Goal: Transaction & Acquisition: Purchase product/service

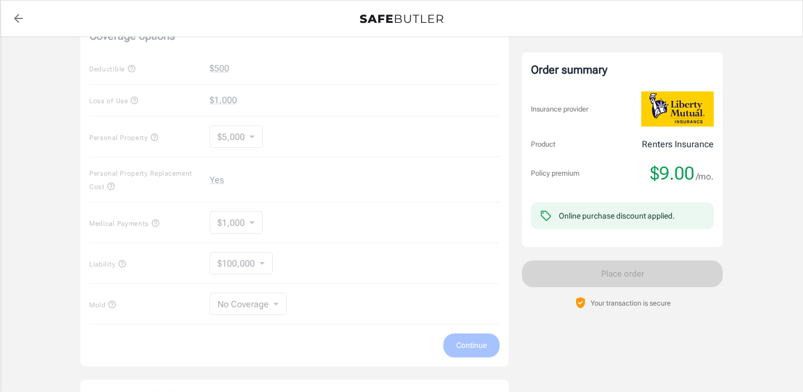
scroll to position [175, 0]
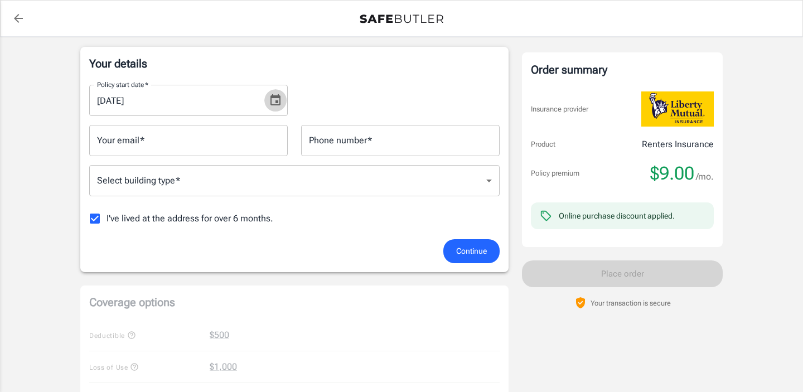
click at [274, 99] on icon "Choose date, selected date is Sep 1, 2025" at bounding box center [275, 100] width 13 height 13
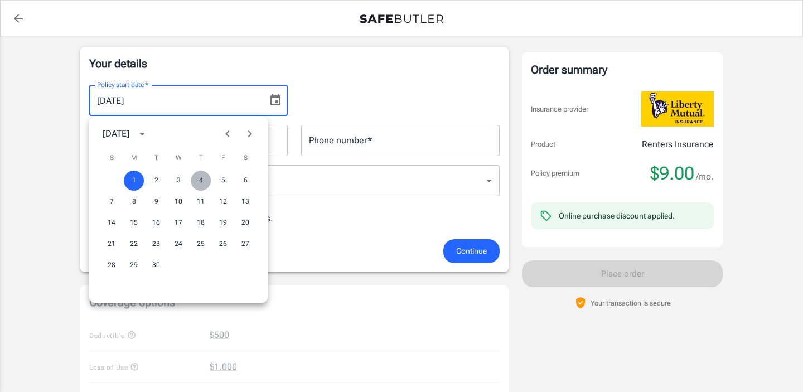
click at [199, 182] on button "4" at bounding box center [201, 181] width 20 height 20
type input "[DATE]"
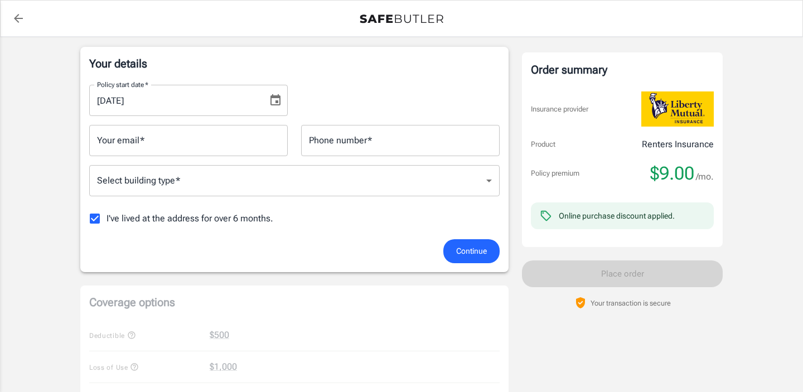
click at [258, 139] on input "Your email   *" at bounding box center [188, 140] width 199 height 31
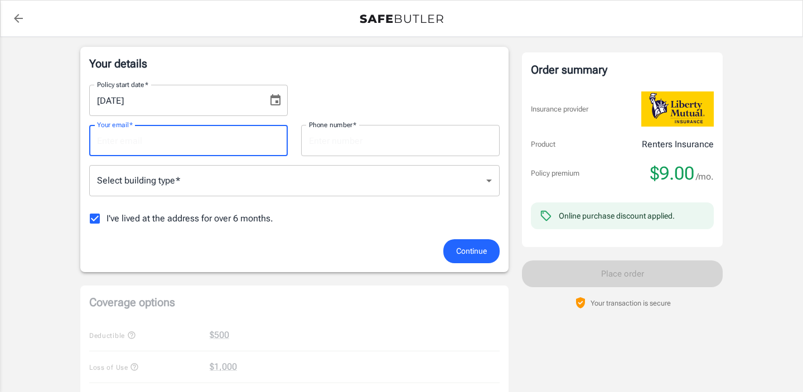
type input "[EMAIL_ADDRESS][DOMAIN_NAME]"
type input "8327446899"
click at [473, 175] on body "Policy premium $ 9.00 /mo Liberty Mutual Renters Insurance [STREET_ADDRESS] You…" at bounding box center [401, 372] width 803 height 1095
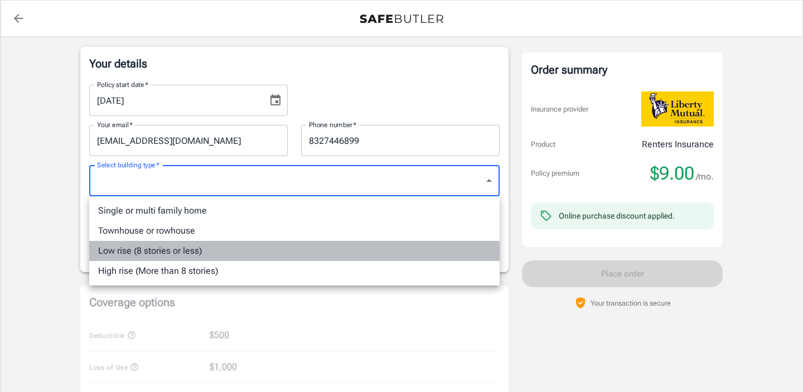
click at [173, 254] on li "Low rise (8 stories or less)" at bounding box center [294, 251] width 410 height 20
type input "lowrise"
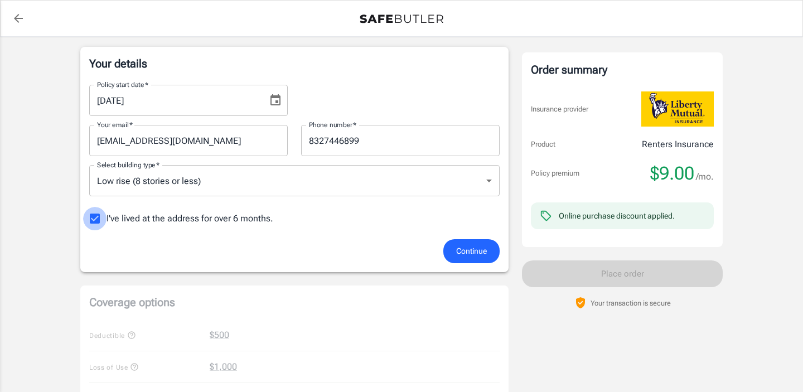
click at [91, 216] on input "I've lived at the address for over 6 months." at bounding box center [94, 218] width 23 height 23
checkbox input "false"
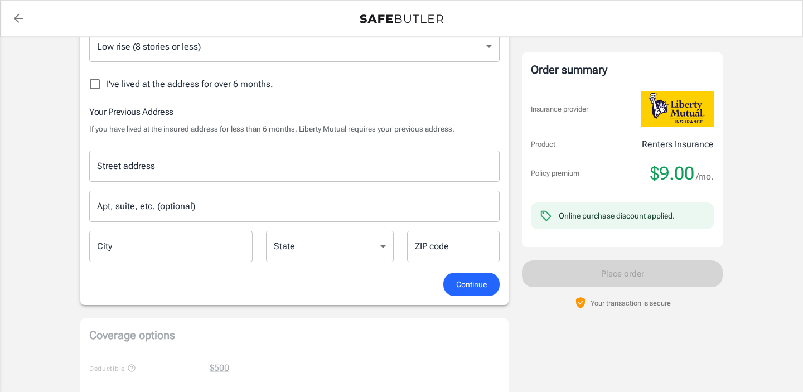
scroll to position [353, 0]
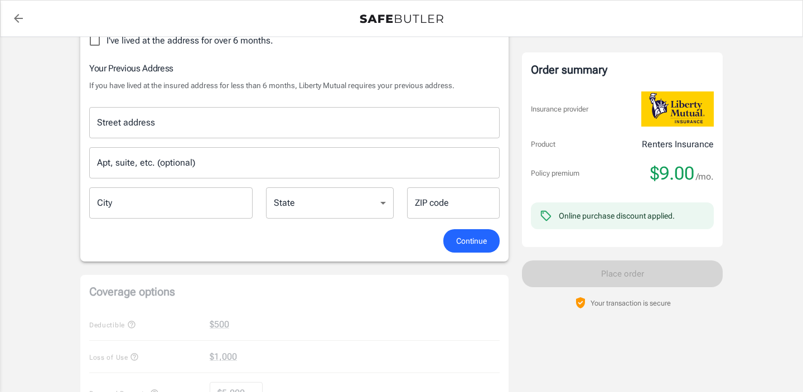
click at [175, 120] on input "Street address" at bounding box center [294, 122] width 400 height 21
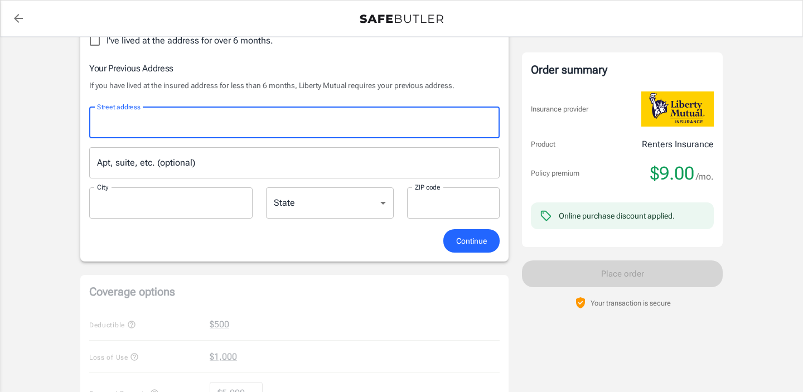
type input "[STREET_ADDRESS] Unit 12709"
type input "[GEOGRAPHIC_DATA]"
type input "77004"
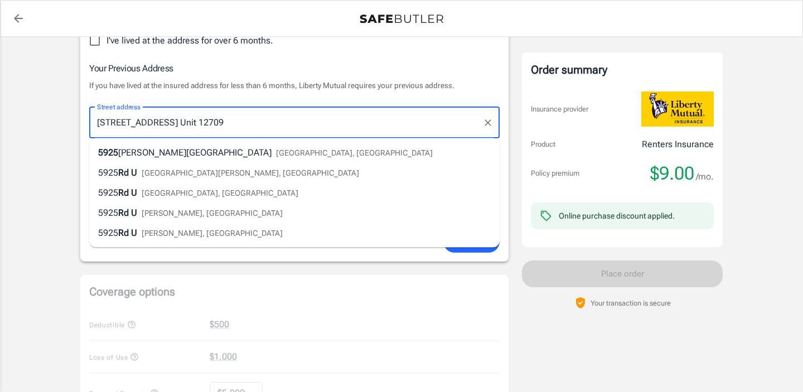
click at [60, 153] on div "Policy premium $ 9.00 /mo Liberty Mutual Renters Insurance [STREET_ADDRESS] You…" at bounding box center [401, 258] width 803 height 1148
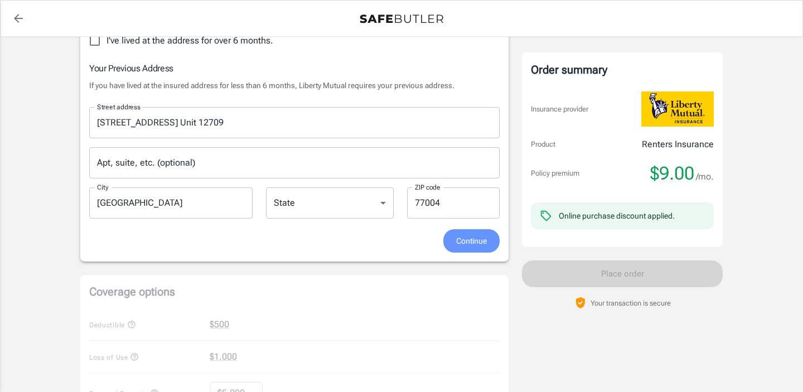
click at [470, 243] on span "Continue" at bounding box center [471, 241] width 31 height 14
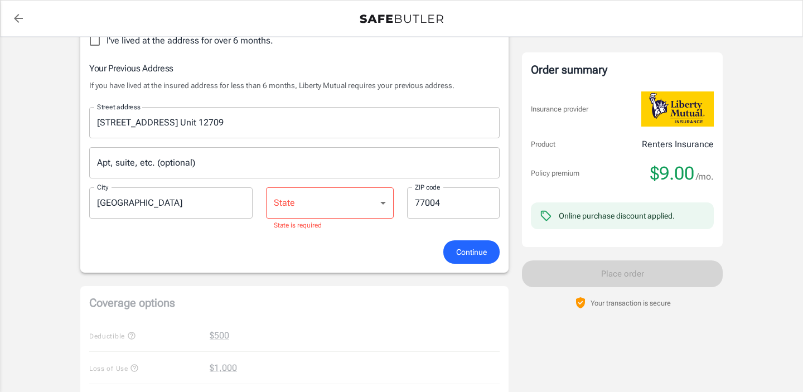
click at [380, 199] on select "[US_STATE] [US_STATE] [US_STATE] [US_STATE] [US_STATE] [US_STATE] [US_STATE] [U…" at bounding box center [330, 202] width 128 height 31
select select "[GEOGRAPHIC_DATA]"
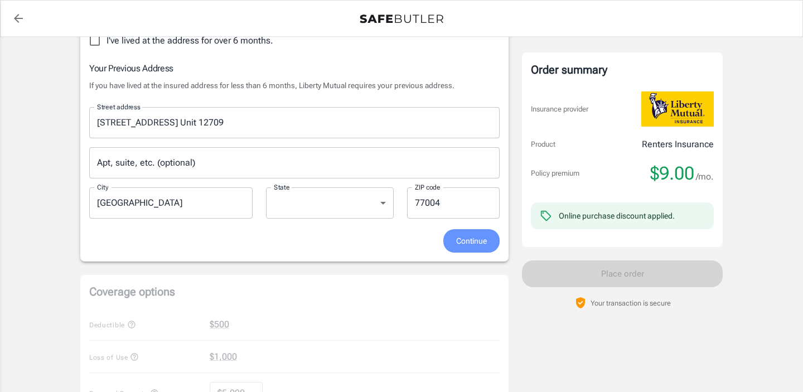
click at [473, 245] on span "Continue" at bounding box center [471, 241] width 31 height 14
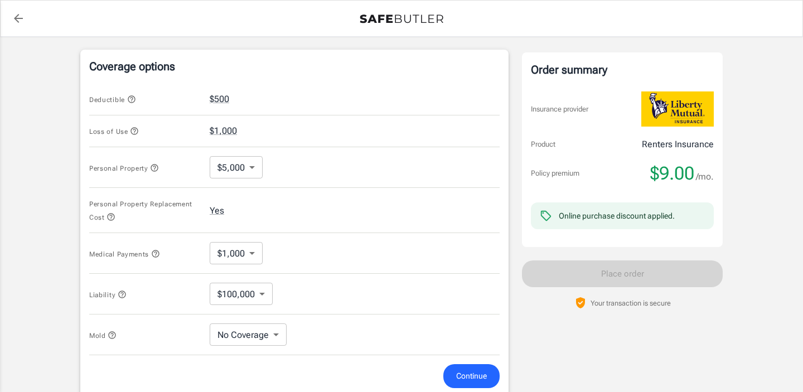
scroll to position [463, 0]
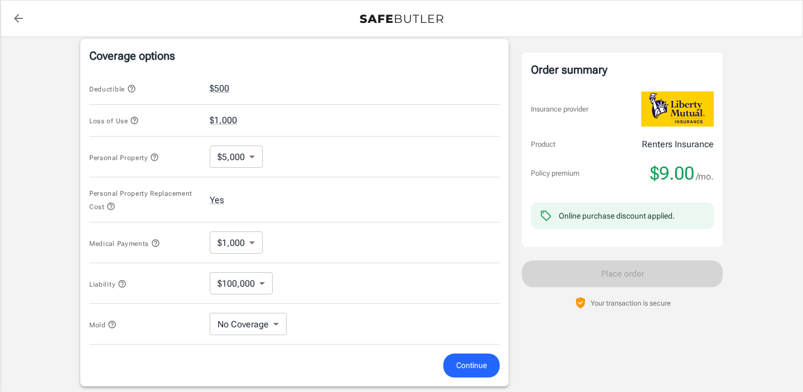
click at [253, 153] on body "Policy premium $ 9.00 /mo Liberty Mutual Renters Insurance [STREET_ADDRESS] You…" at bounding box center [401, 105] width 803 height 1137
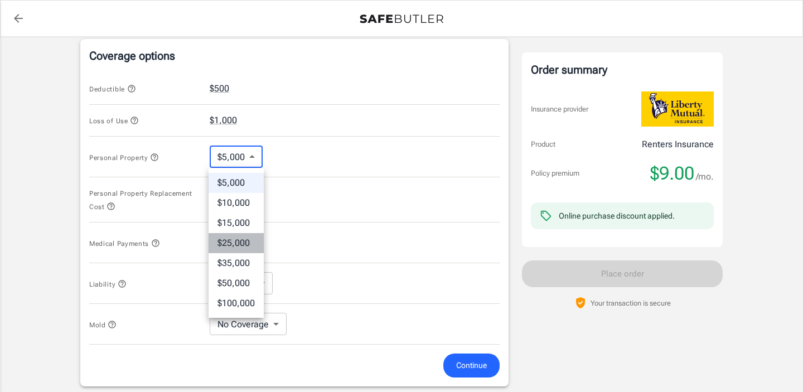
click at [237, 242] on li "$25,000" at bounding box center [236, 243] width 55 height 20
type input "25000"
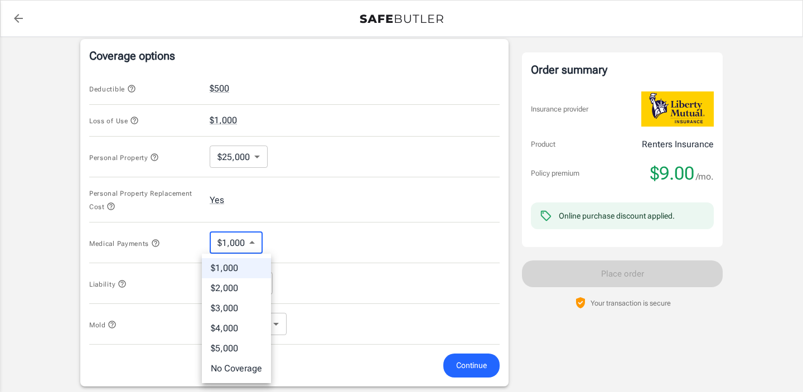
click at [259, 243] on body "Policy premium $ 9.00 /mo Liberty Mutual Renters Insurance [STREET_ADDRESS] You…" at bounding box center [401, 105] width 803 height 1137
click at [249, 345] on li "$5,000" at bounding box center [236, 349] width 69 height 20
type input "5000"
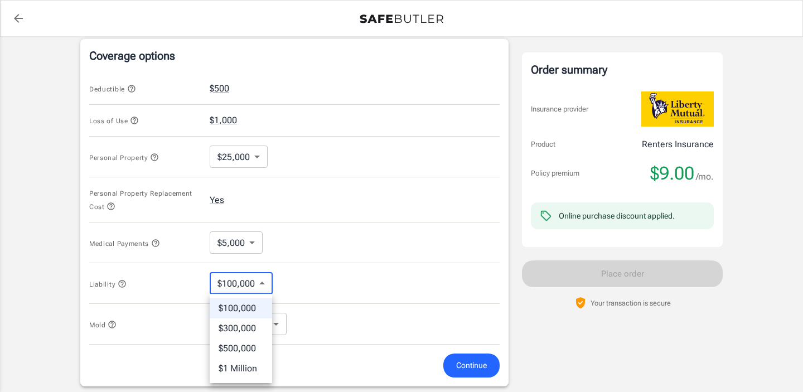
click at [260, 282] on body "Policy premium $ 9.00 /mo Liberty Mutual Renters Insurance [STREET_ADDRESS] You…" at bounding box center [401, 105] width 803 height 1137
click at [255, 309] on li "$100,000" at bounding box center [241, 308] width 62 height 20
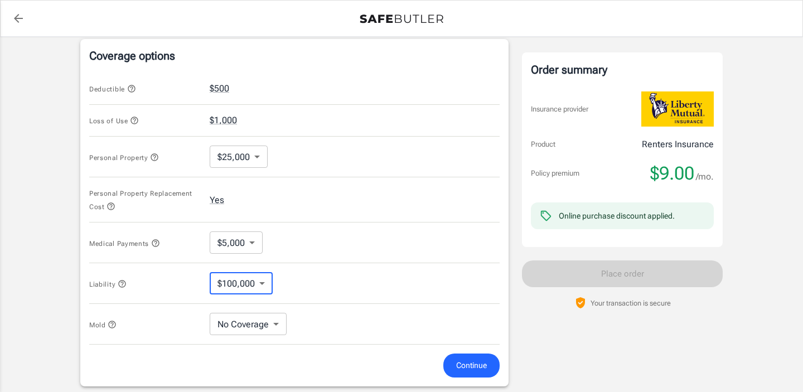
click at [274, 318] on body "Policy premium $ 9.00 /mo Liberty Mutual Renters Insurance [STREET_ADDRESS] You…" at bounding box center [401, 105] width 803 height 1137
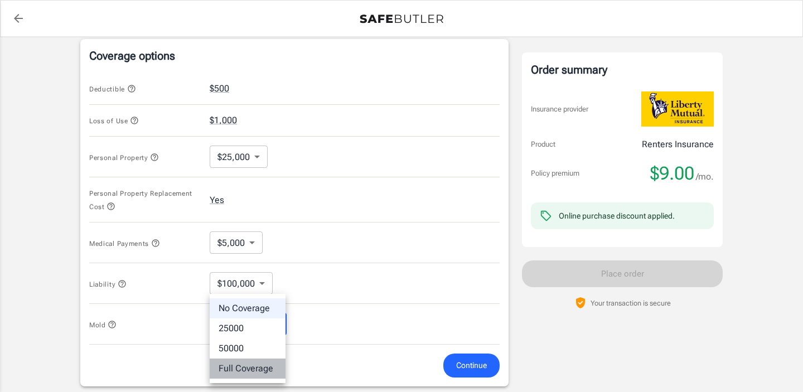
click at [266, 365] on li "Full Coverage" at bounding box center [248, 369] width 76 height 20
type input "Full Coverage"
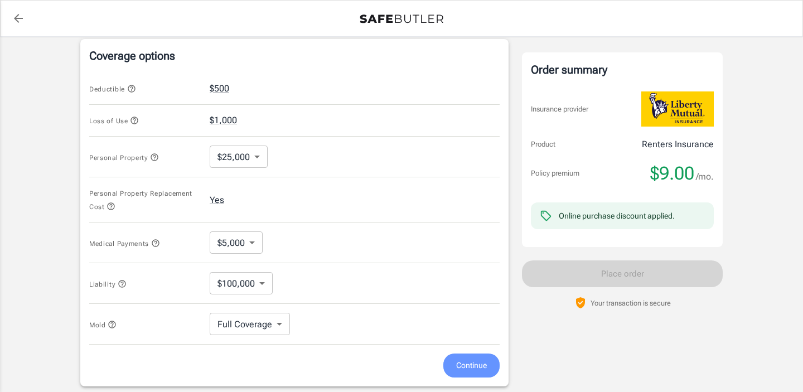
click at [485, 368] on span "Continue" at bounding box center [471, 366] width 31 height 14
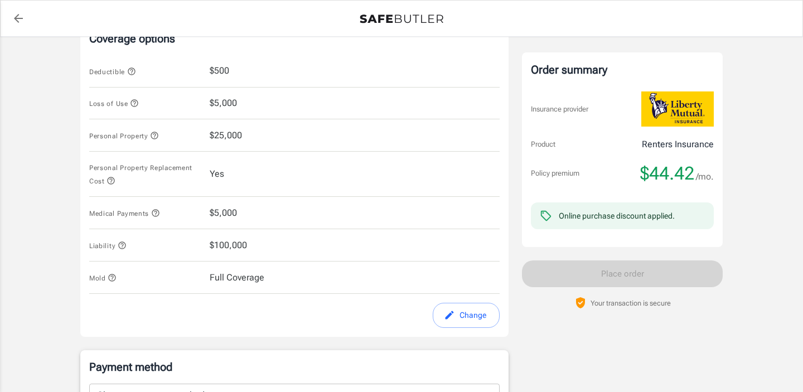
scroll to position [461, 0]
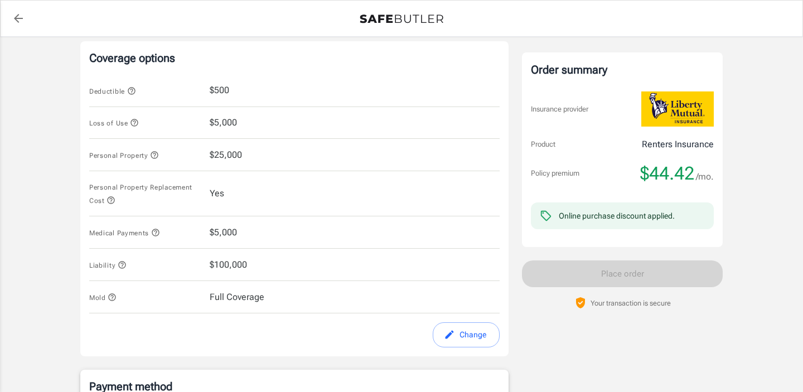
click at [469, 339] on button "Change" at bounding box center [466, 334] width 67 height 25
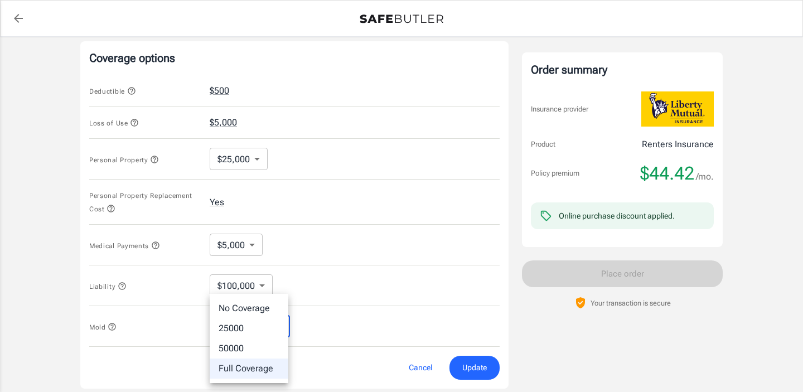
click at [272, 325] on body "Policy premium $ 44.42 /mo Liberty Mutual Renters Insurance [STREET_ADDRESS] Yo…" at bounding box center [401, 107] width 803 height 1137
click at [264, 312] on li "No Coverage" at bounding box center [249, 308] width 79 height 20
type input "No Coverage"
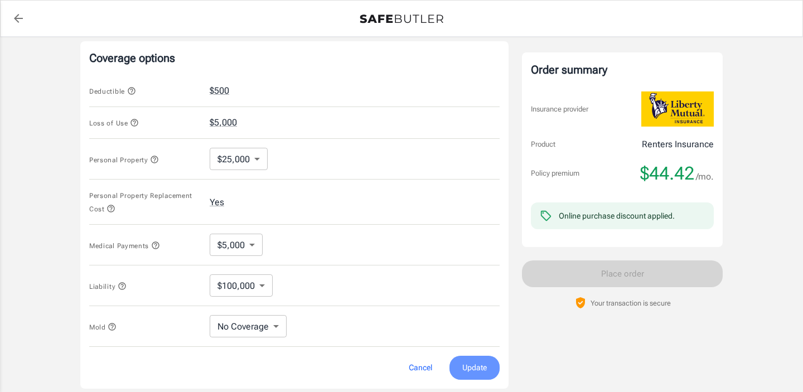
click at [472, 370] on span "Update" at bounding box center [474, 368] width 25 height 14
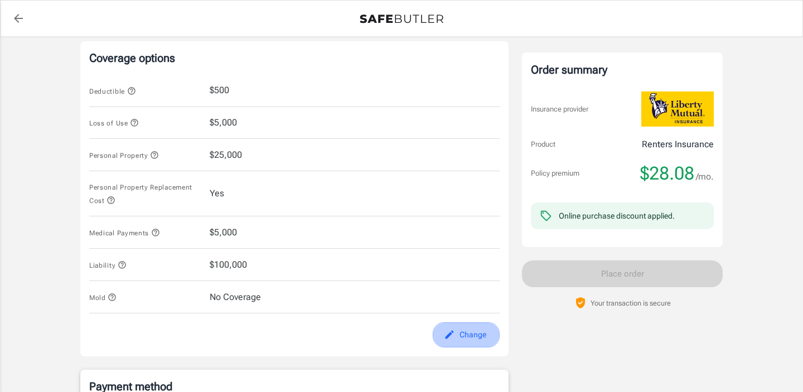
click at [473, 332] on button "Change" at bounding box center [466, 334] width 67 height 25
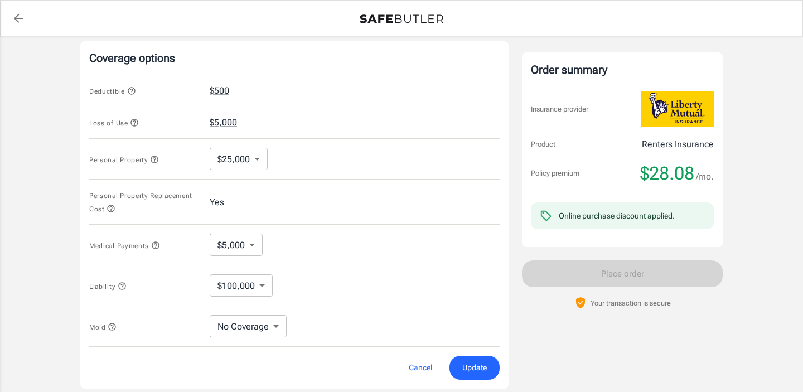
click at [248, 245] on body "Policy premium $ 28.08 /mo Liberty Mutual Renters Insurance [STREET_ADDRESS] Yo…" at bounding box center [401, 107] width 803 height 1137
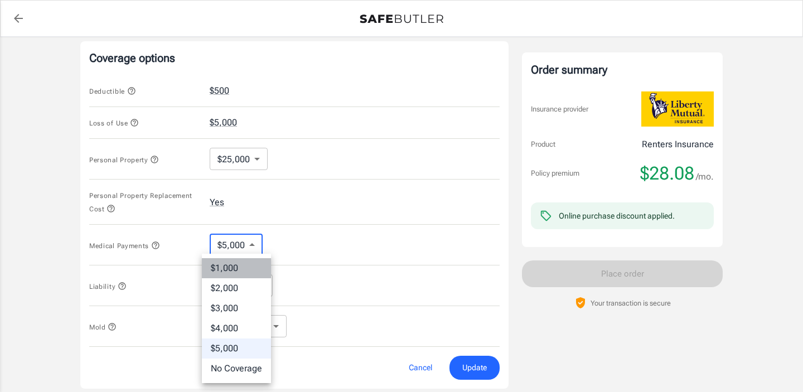
click at [239, 268] on li "$1,000" at bounding box center [236, 268] width 69 height 20
type input "1000"
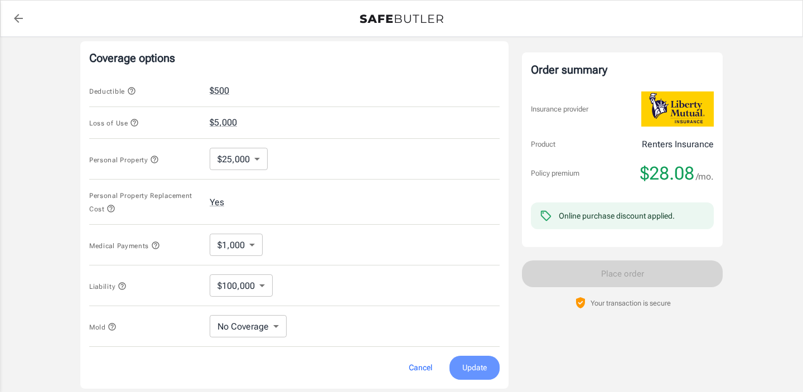
click at [480, 364] on span "Update" at bounding box center [474, 368] width 25 height 14
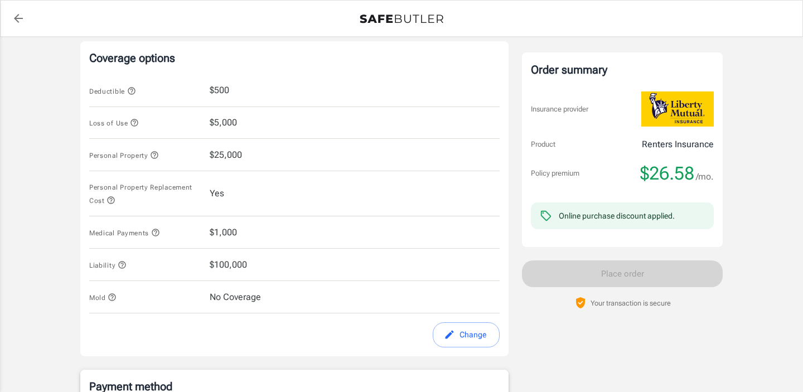
click at [235, 150] on span "$25,000" at bounding box center [226, 154] width 32 height 13
click at [467, 345] on button "Change" at bounding box center [466, 334] width 67 height 25
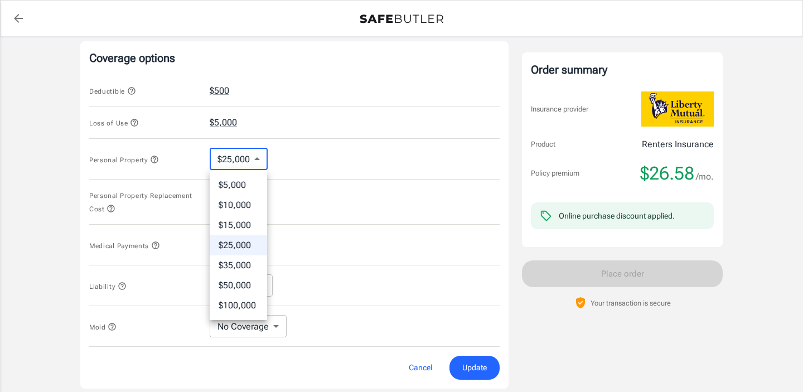
click at [260, 157] on body "Policy premium $ 26.58 /mo Liberty Mutual Renters Insurance [STREET_ADDRESS] Yo…" at bounding box center [401, 107] width 803 height 1137
click at [244, 218] on li "$15,000" at bounding box center [238, 225] width 57 height 20
type input "15000"
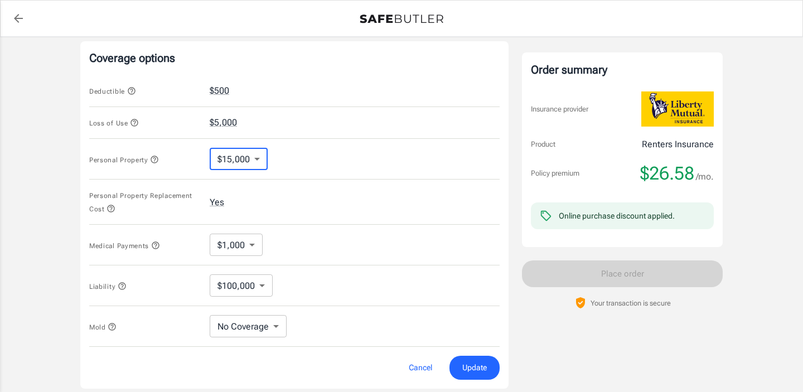
click at [472, 364] on span "Update" at bounding box center [474, 368] width 25 height 14
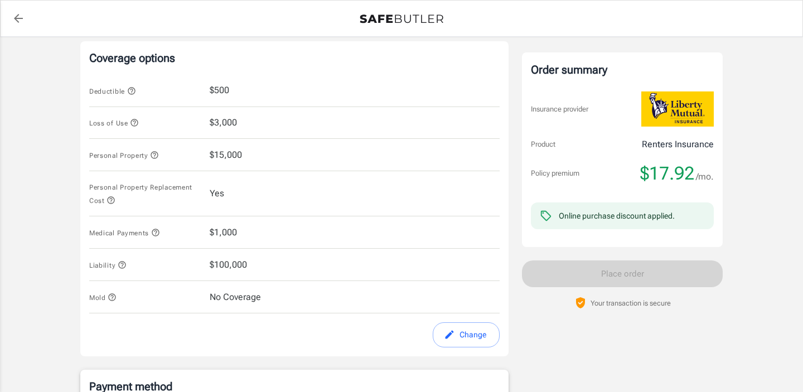
click at [225, 153] on span "$15,000" at bounding box center [226, 154] width 32 height 13
click at [466, 339] on button "Change" at bounding box center [466, 334] width 67 height 25
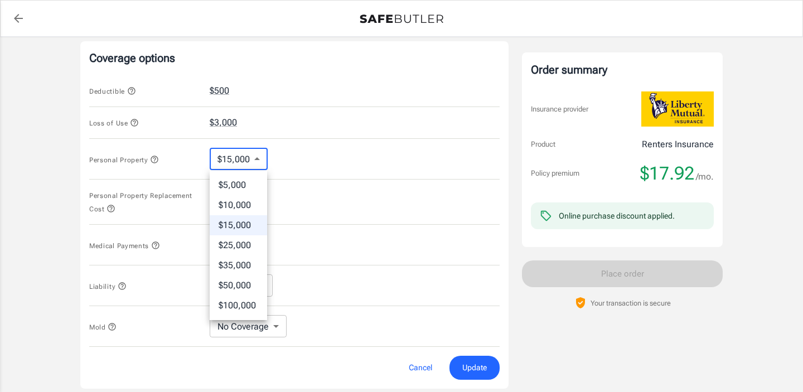
click at [263, 163] on body "Policy premium $ 17.92 /mo Liberty Mutual Renters Insurance [STREET_ADDRESS] Yo…" at bounding box center [401, 107] width 803 height 1137
click at [242, 207] on li "$10,000" at bounding box center [238, 205] width 57 height 20
type input "10000"
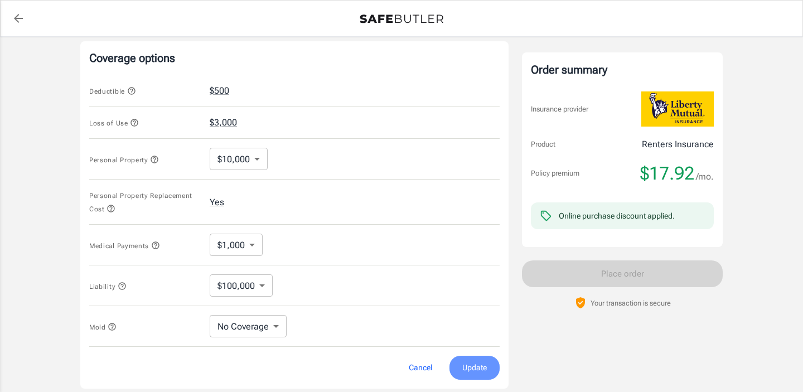
click at [476, 366] on span "Update" at bounding box center [474, 368] width 25 height 14
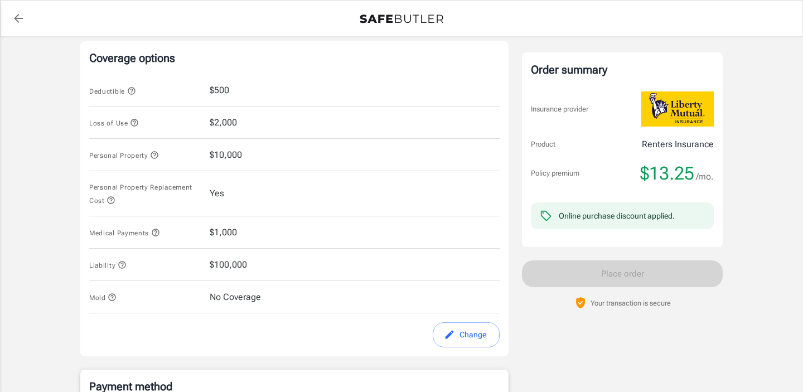
click at [465, 335] on button "Change" at bounding box center [466, 334] width 67 height 25
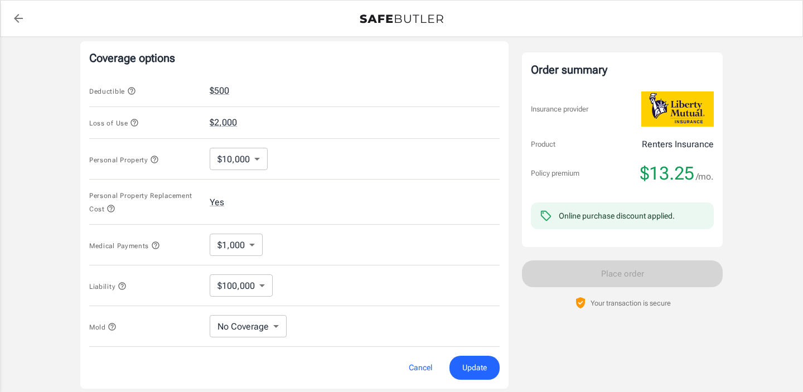
click at [252, 161] on body "Policy premium $ 13.25 /mo Liberty Mutual Renters Insurance [STREET_ADDRESS] Yo…" at bounding box center [401, 107] width 803 height 1137
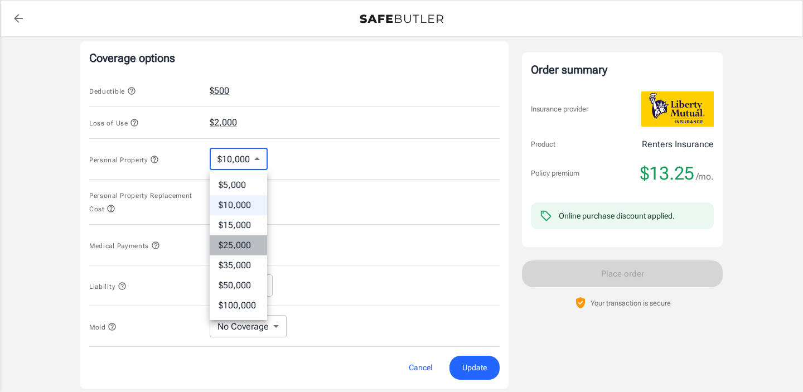
click at [240, 248] on li "$25,000" at bounding box center [238, 245] width 57 height 20
click at [256, 163] on body "Policy premium $ 13.25 /mo Liberty Mutual Renters Insurance [STREET_ADDRESS] Yo…" at bounding box center [401, 107] width 803 height 1137
click at [248, 228] on li "$15,000" at bounding box center [238, 225] width 57 height 20
type input "15000"
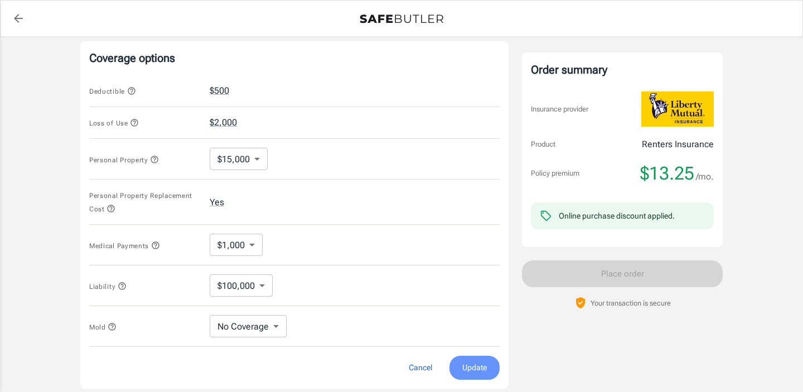
click at [477, 368] on span "Update" at bounding box center [474, 368] width 25 height 14
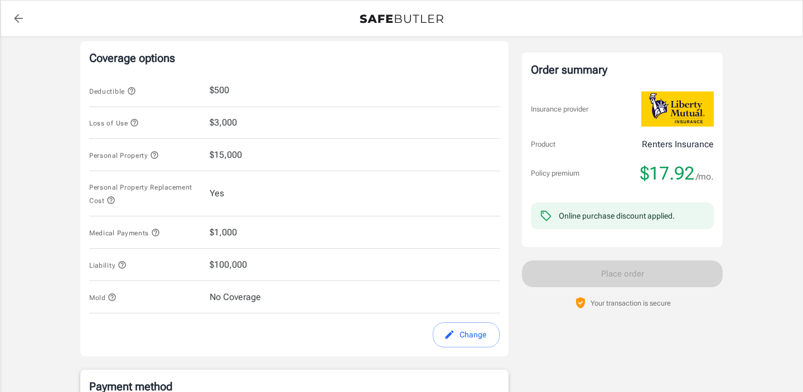
click at [134, 123] on icon "button" at bounding box center [134, 122] width 9 height 9
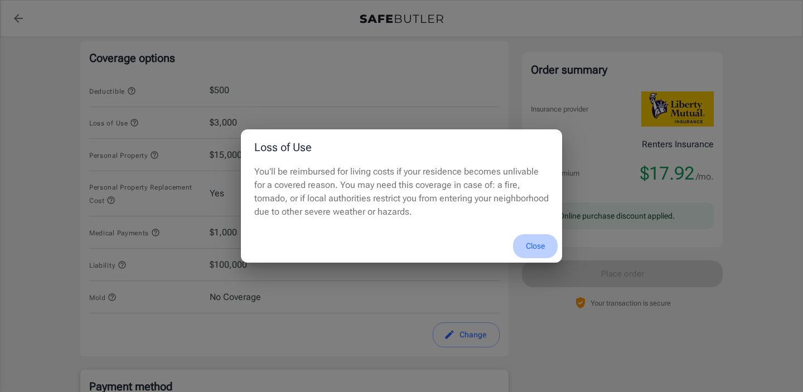
click at [537, 249] on button "Close" at bounding box center [535, 246] width 45 height 24
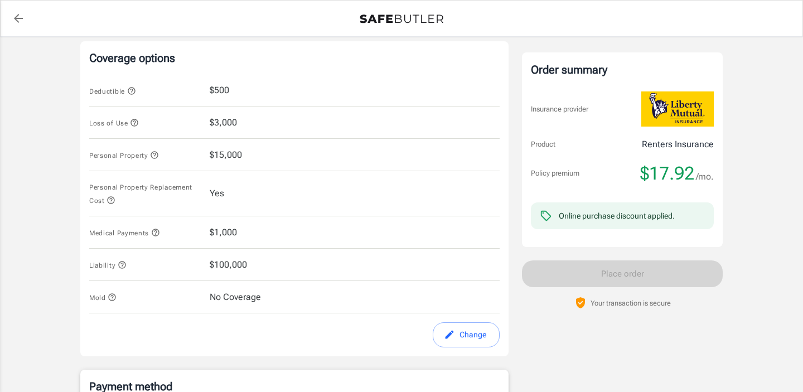
click at [456, 338] on button "Change" at bounding box center [466, 334] width 67 height 25
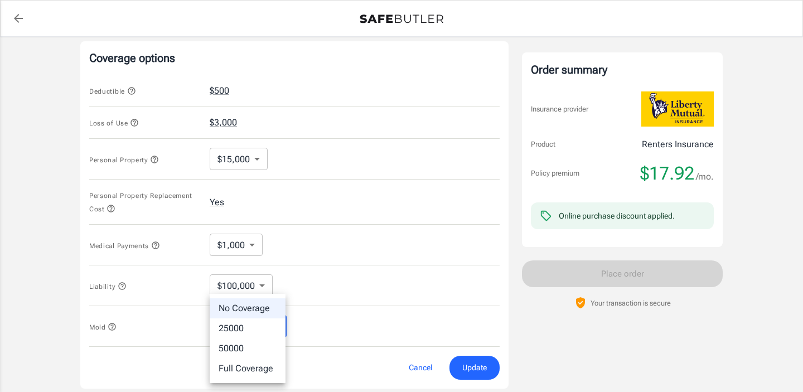
click at [277, 323] on body "Policy premium $ 17.92 /mo Liberty Mutual Renters Insurance [STREET_ADDRESS] Yo…" at bounding box center [401, 107] width 803 height 1137
click at [258, 326] on li "25000" at bounding box center [248, 328] width 76 height 20
type input "25000"
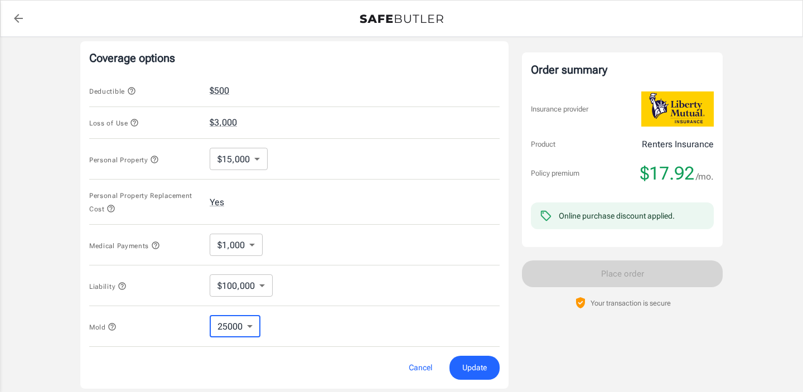
click at [476, 366] on span "Update" at bounding box center [474, 368] width 25 height 14
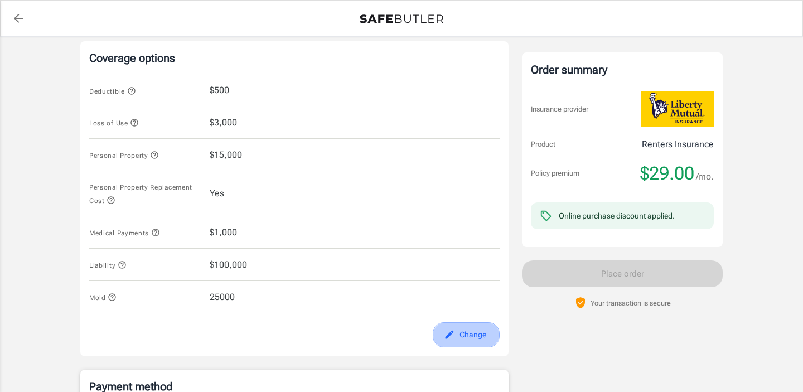
click at [471, 337] on button "Change" at bounding box center [466, 334] width 67 height 25
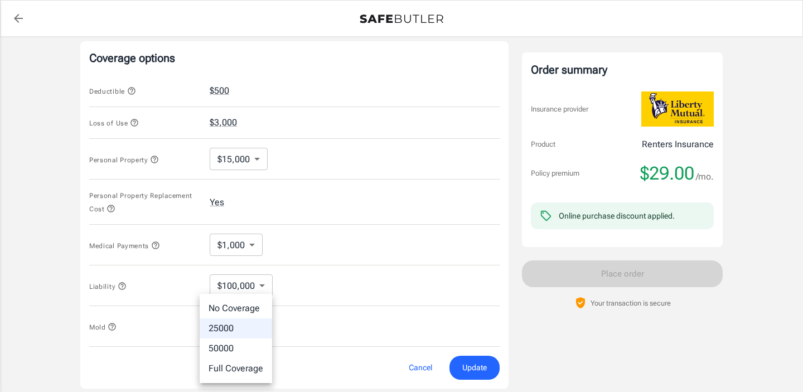
click at [247, 332] on body "Policy premium $ 29.00 /mo Liberty Mutual Renters Insurance [STREET_ADDRESS] Yo…" at bounding box center [401, 107] width 803 height 1137
click at [237, 307] on li "No Coverage" at bounding box center [236, 308] width 73 height 20
type input "No Coverage"
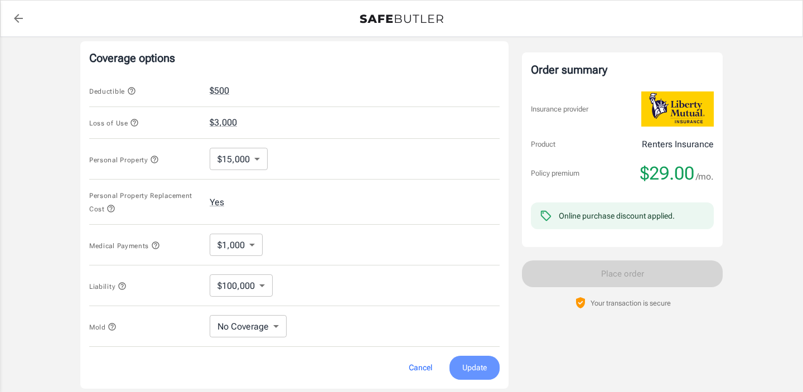
click at [479, 371] on span "Update" at bounding box center [474, 368] width 25 height 14
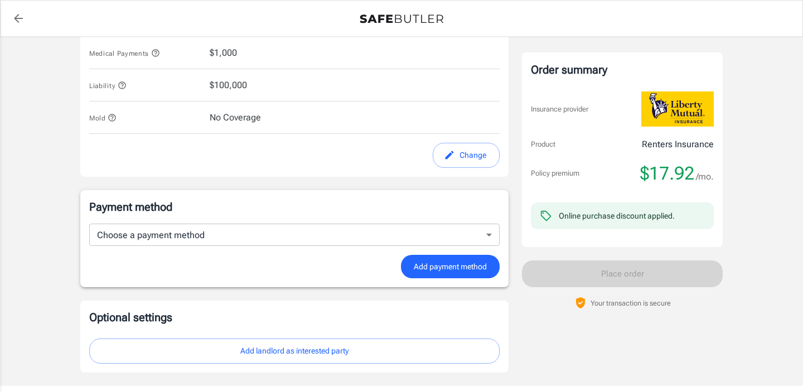
scroll to position [714, 0]
